Goal: Complete application form

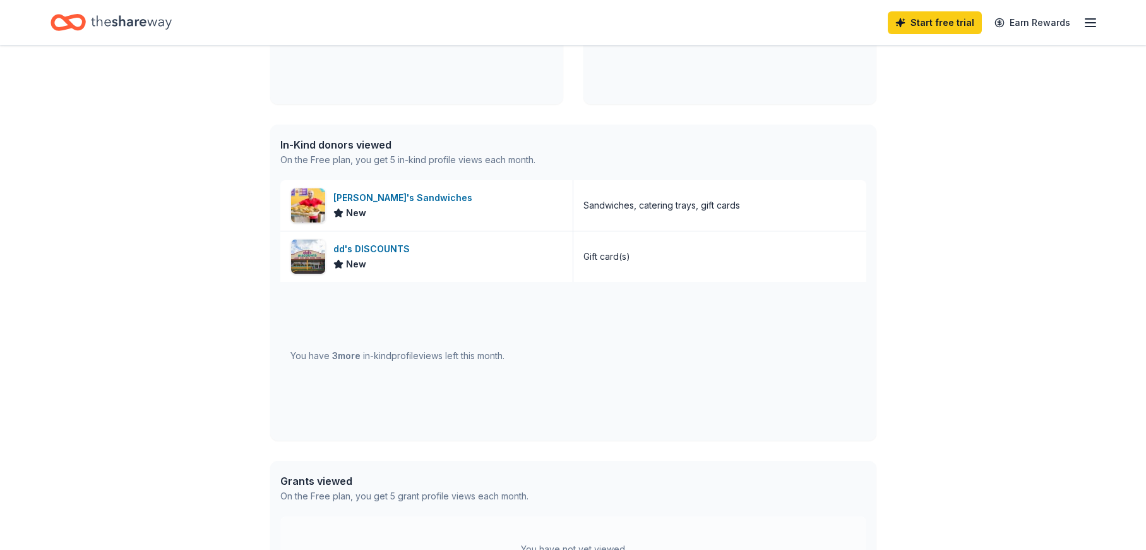
scroll to position [370, 0]
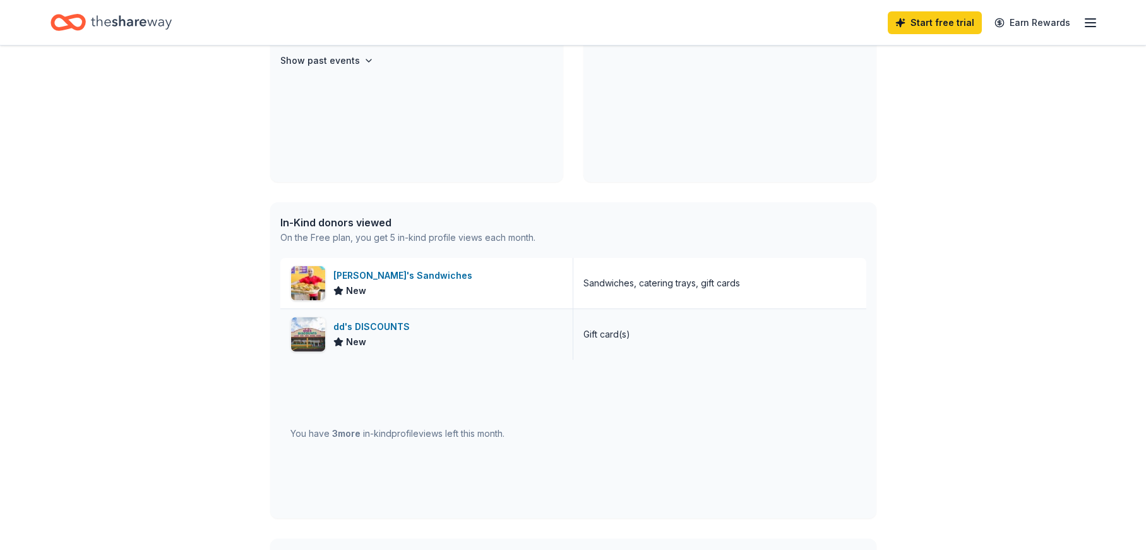
click at [375, 328] on div "dd's DISCOUNTS" at bounding box center [373, 326] width 81 height 15
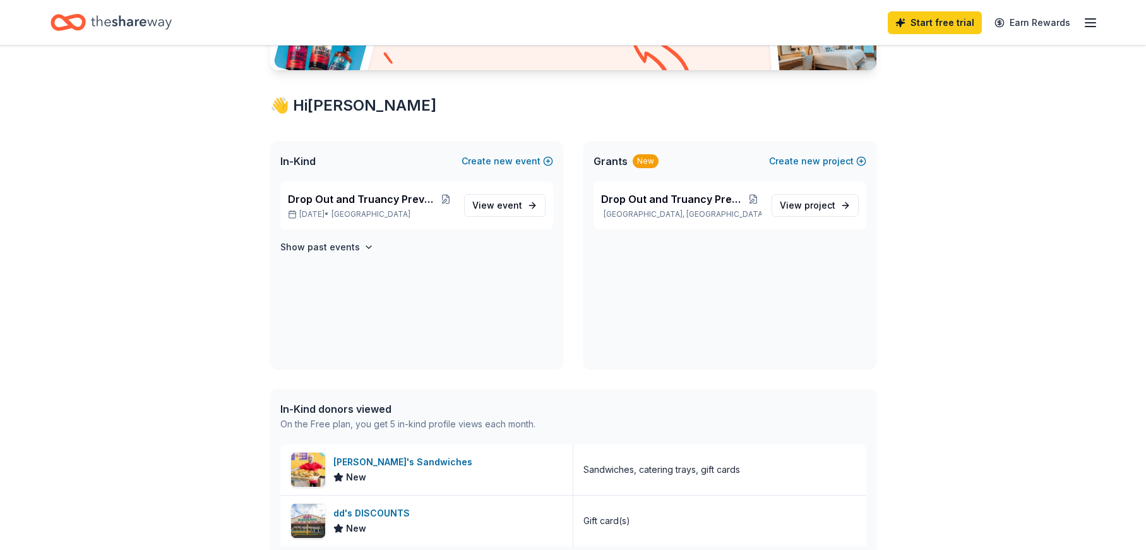
scroll to position [0, 0]
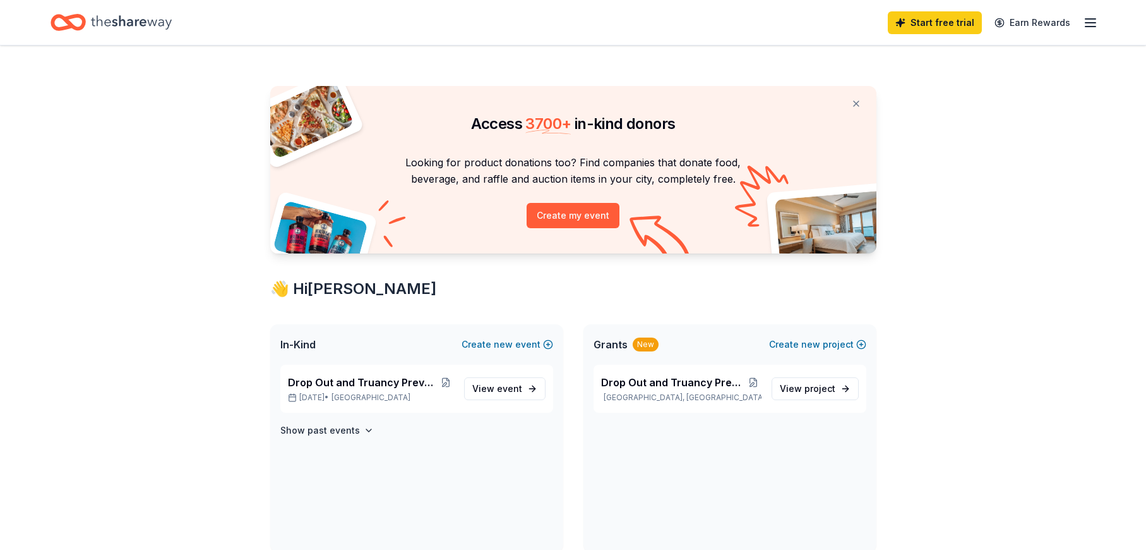
click at [108, 32] on icon "Home" at bounding box center [131, 22] width 81 height 26
click at [493, 383] on span "View event" at bounding box center [497, 388] width 50 height 15
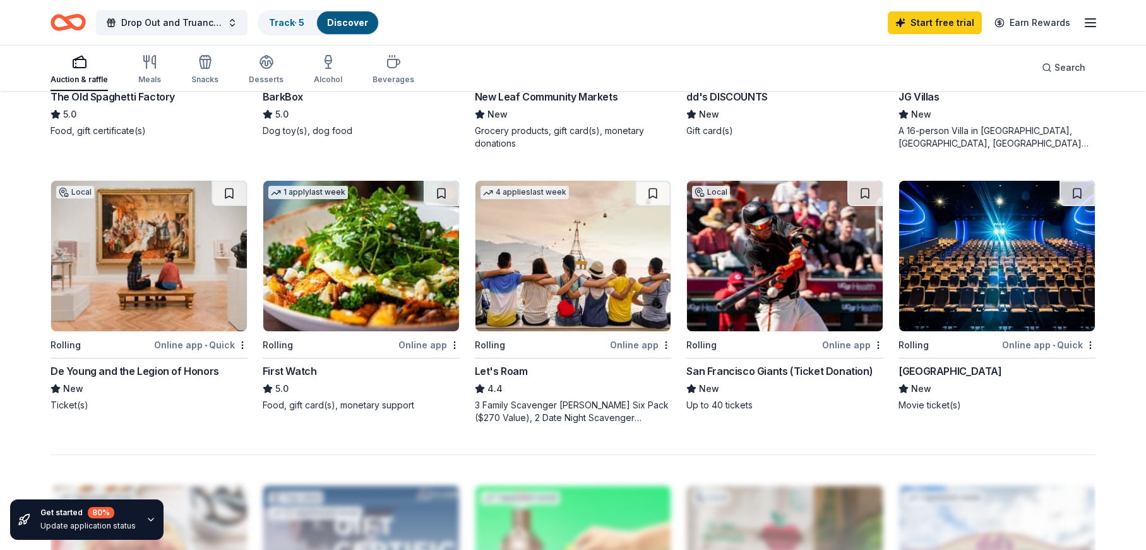
scroll to position [890, 0]
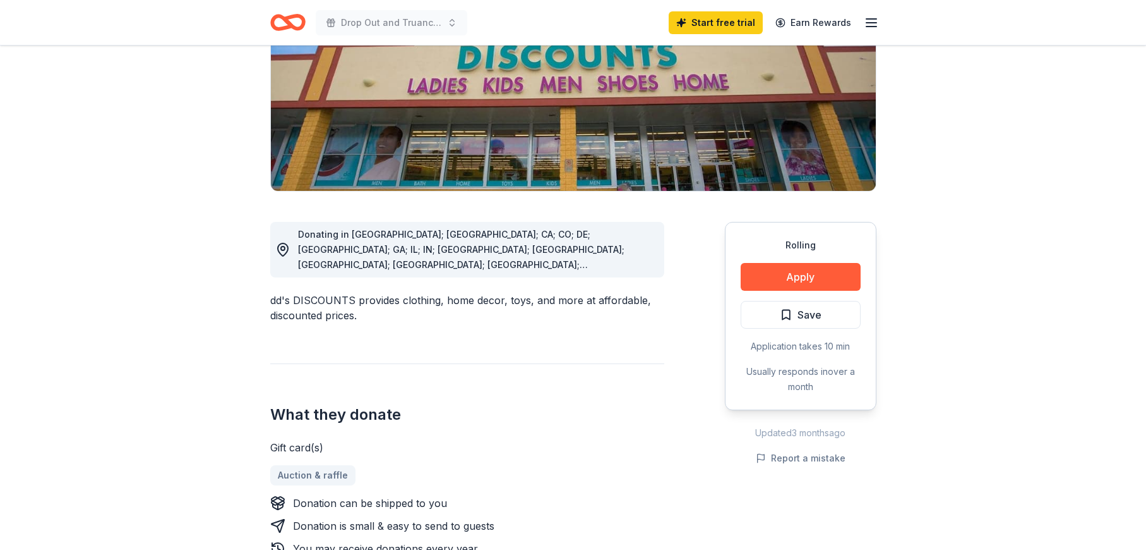
scroll to position [207, 0]
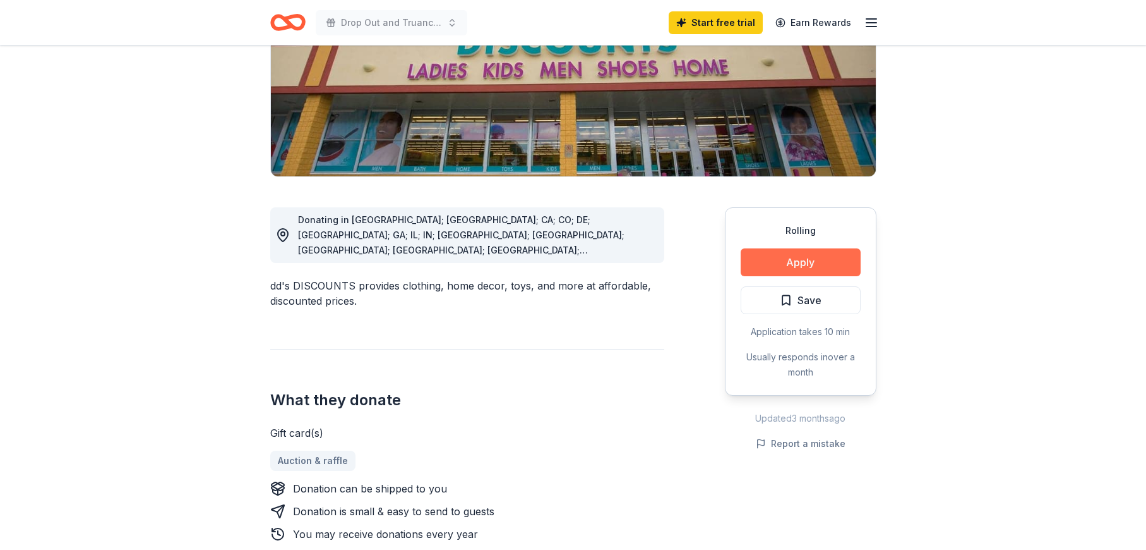
click at [805, 266] on button "Apply" at bounding box center [801, 262] width 120 height 28
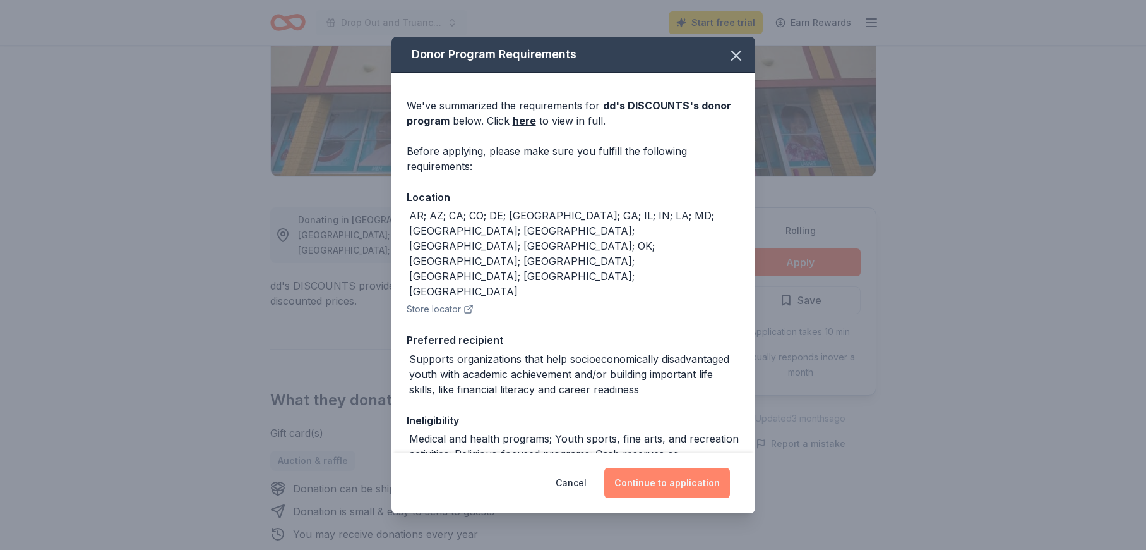
click at [673, 474] on button "Continue to application" at bounding box center [667, 482] width 126 height 30
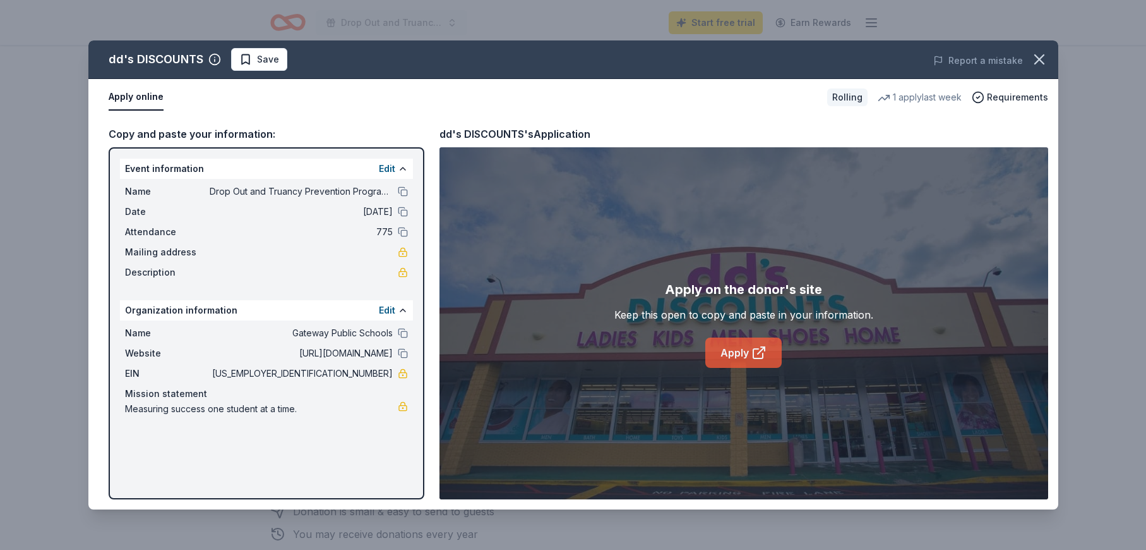
click at [742, 351] on link "Apply" at bounding box center [744, 352] width 76 height 30
